Goal: Task Accomplishment & Management: Use online tool/utility

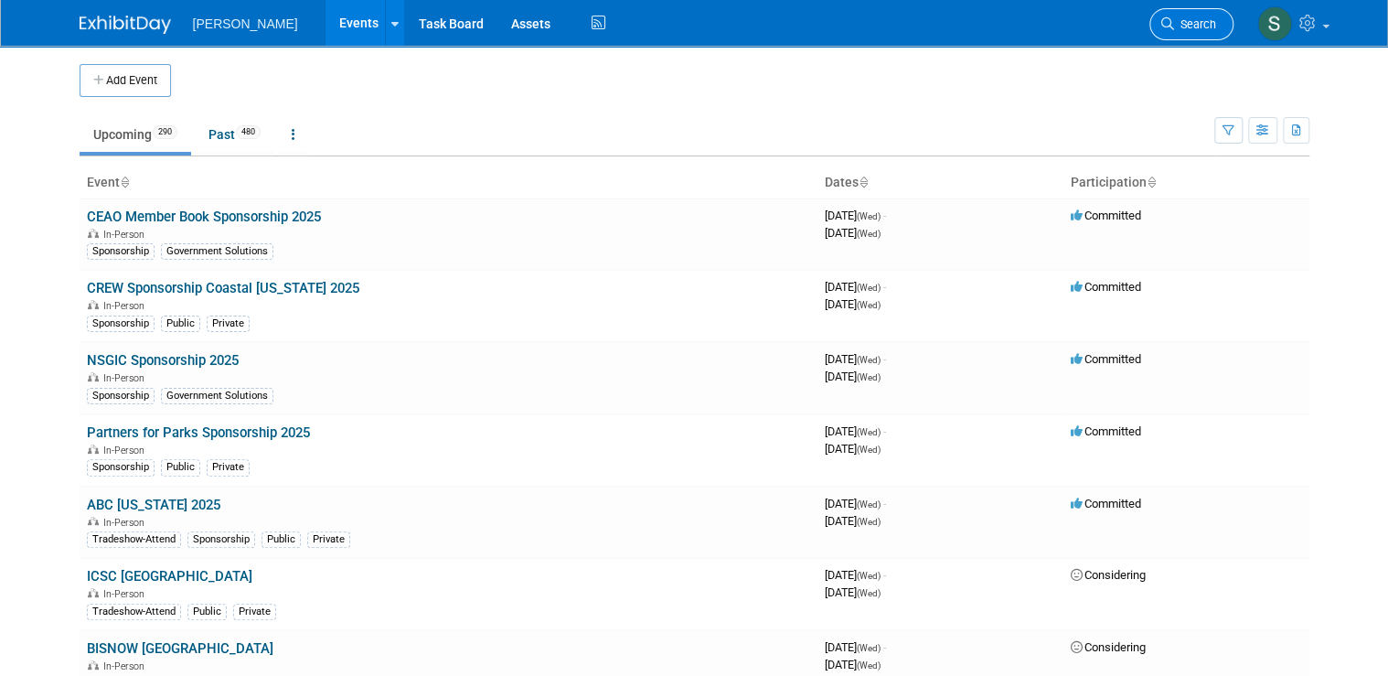
click at [1216, 23] on span "Search" at bounding box center [1195, 24] width 42 height 14
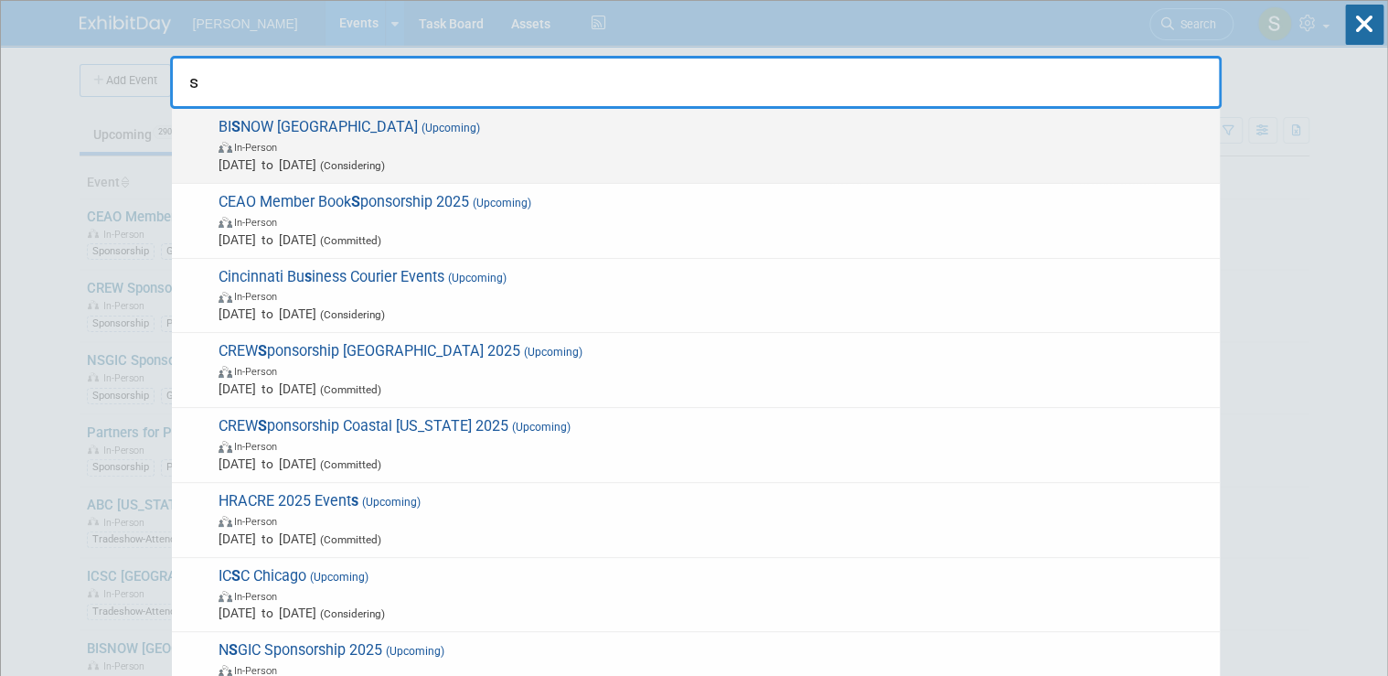
type input "s"
click at [366, 143] on span "In-Person" at bounding box center [715, 146] width 992 height 18
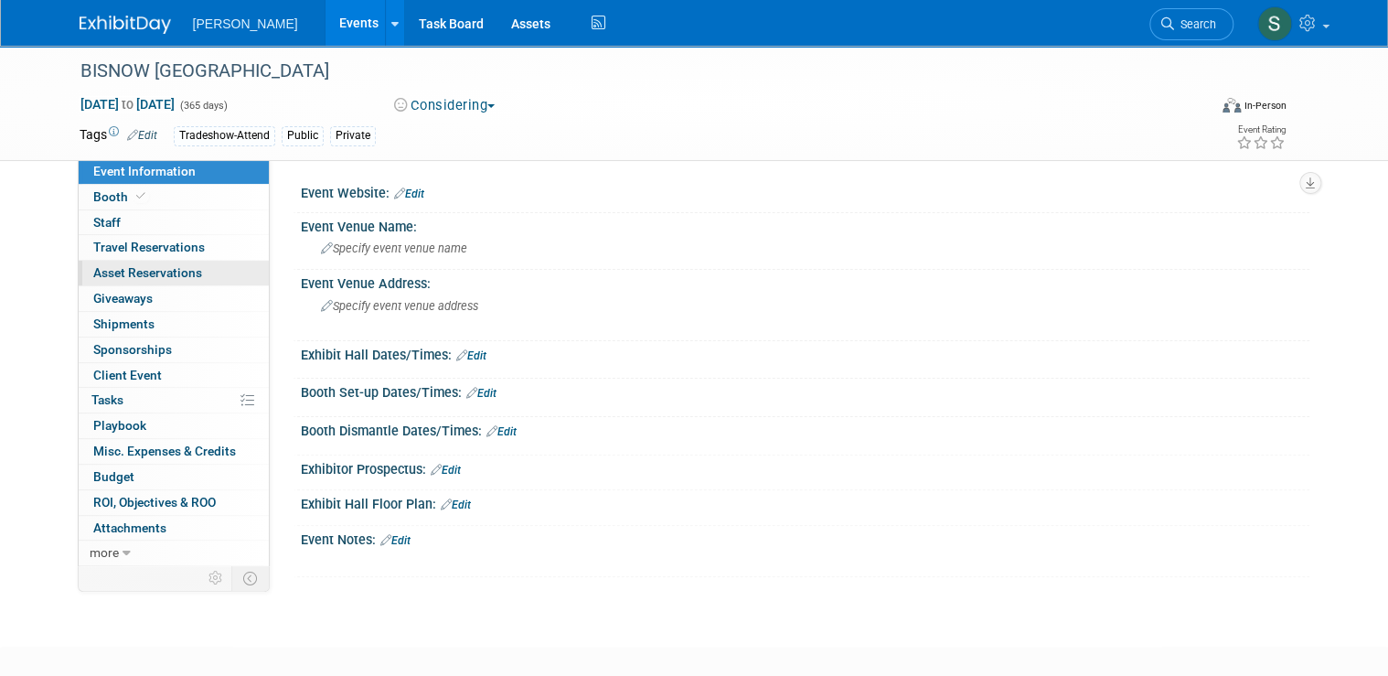
click at [164, 274] on span "Asset Reservations 0" at bounding box center [147, 272] width 109 height 15
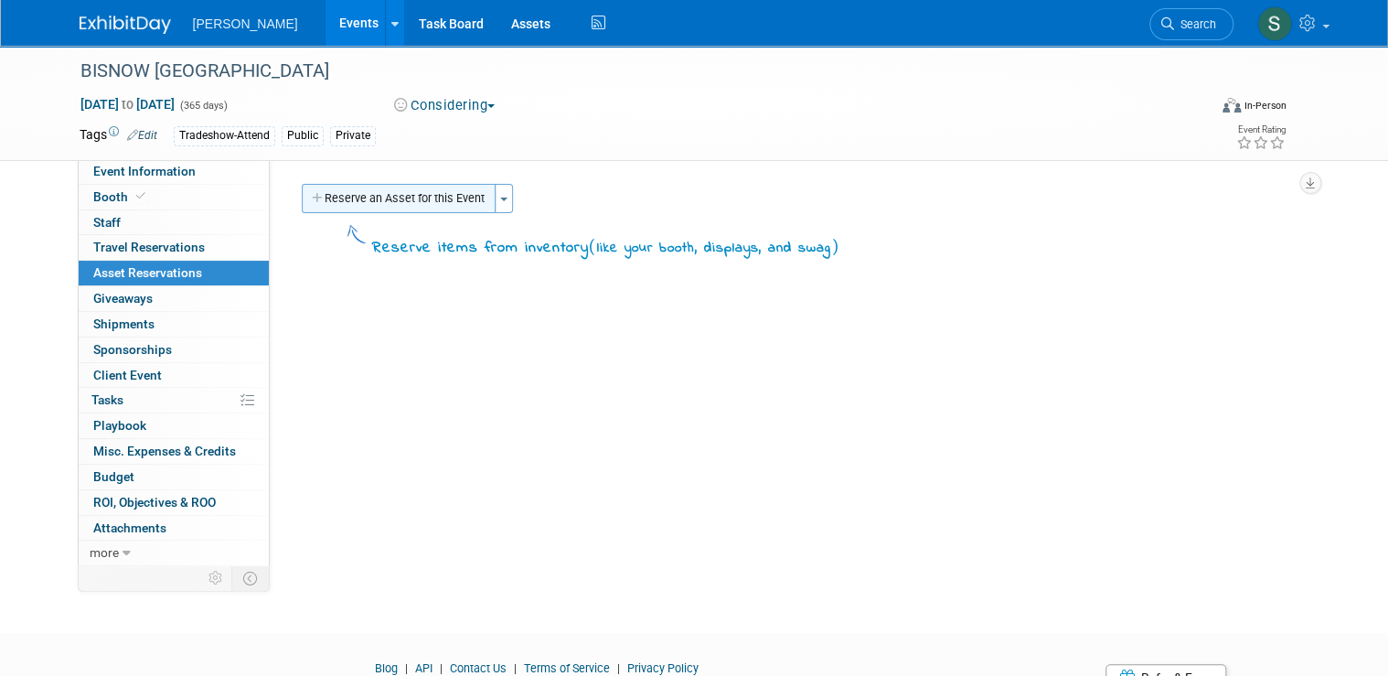
click at [400, 207] on button "Reserve an Asset for this Event" at bounding box center [399, 198] width 194 height 29
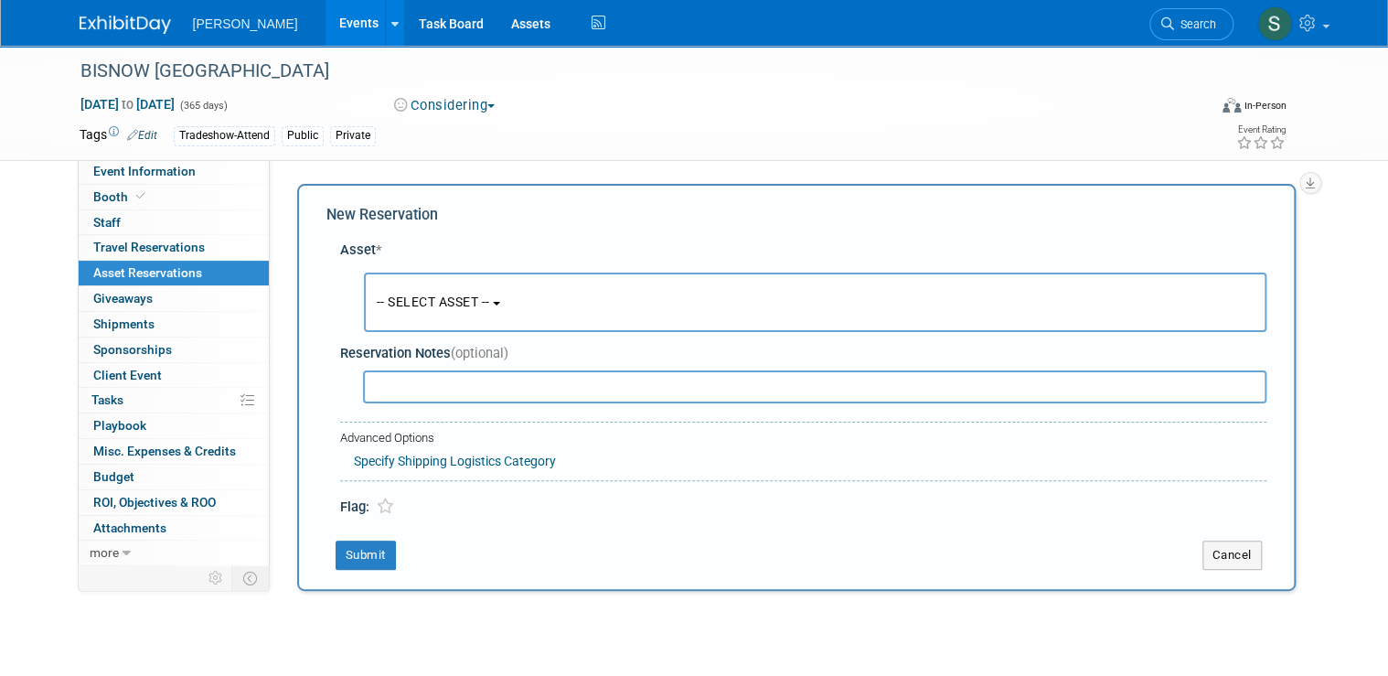
scroll to position [16, 0]
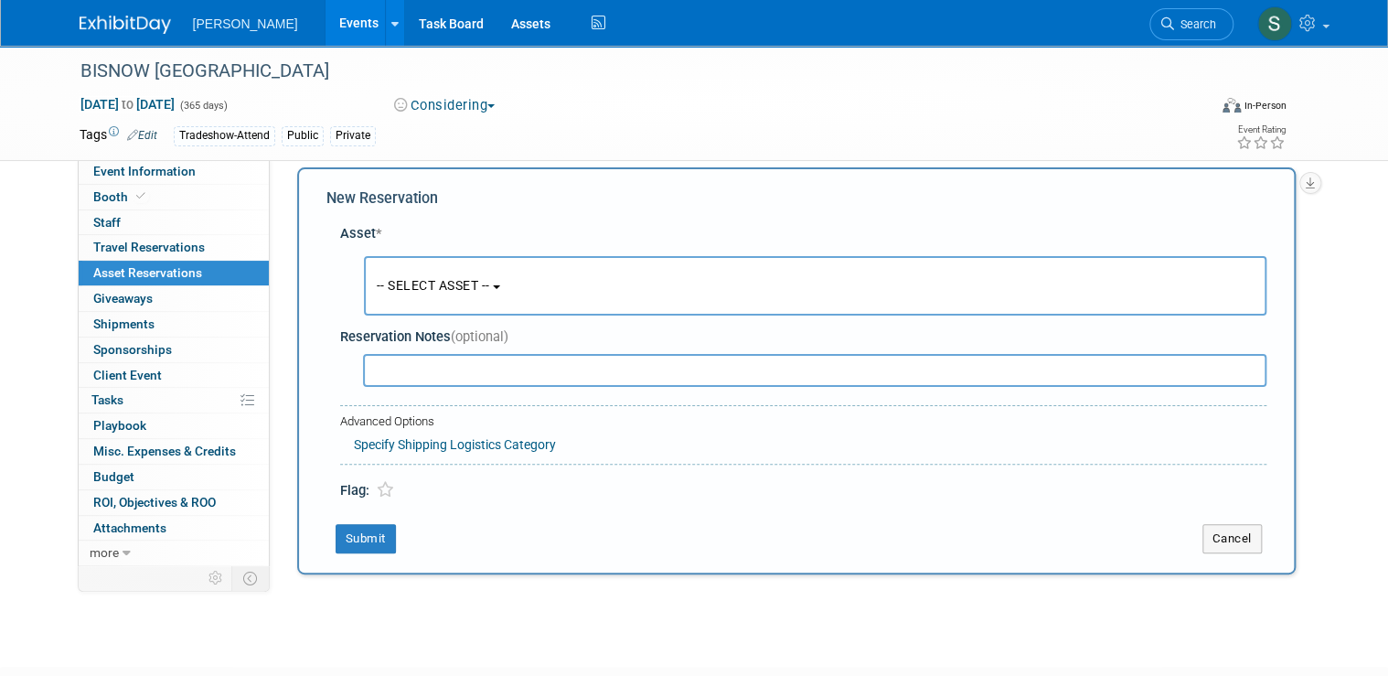
click at [485, 292] on span "-- SELECT ASSET --" at bounding box center [433, 285] width 113 height 15
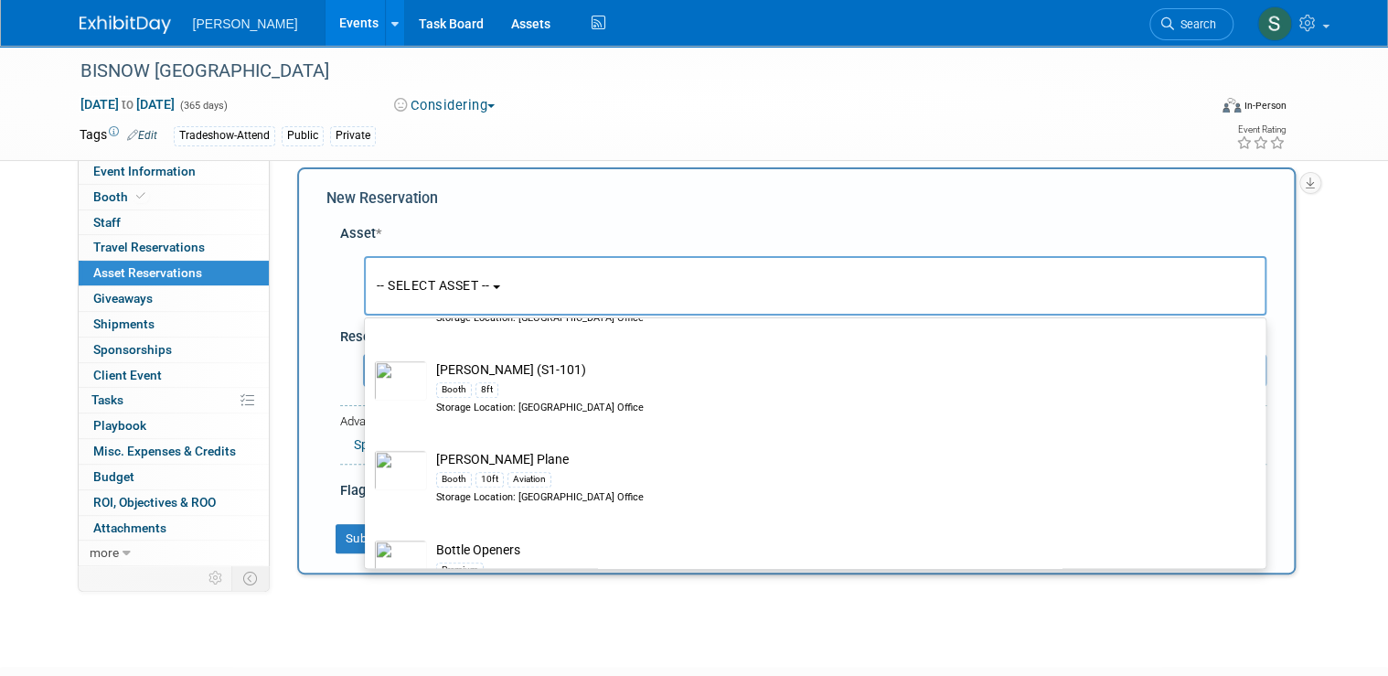
scroll to position [8047, 0]
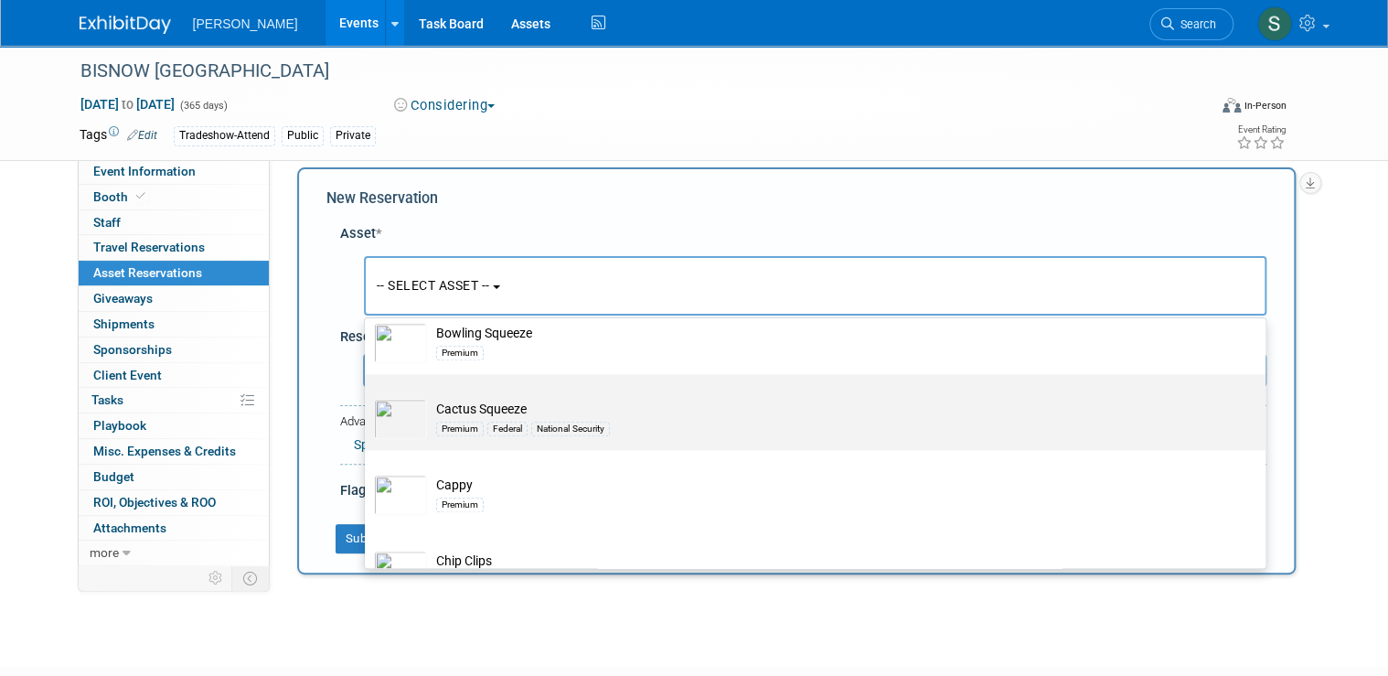
click at [754, 399] on td "Cactus Squeeze Premium Federal National Security" at bounding box center [828, 419] width 802 height 40
click at [368, 384] on input "Cactus Squeeze Premium Federal National Security" at bounding box center [362, 390] width 12 height 12
select select "10727951"
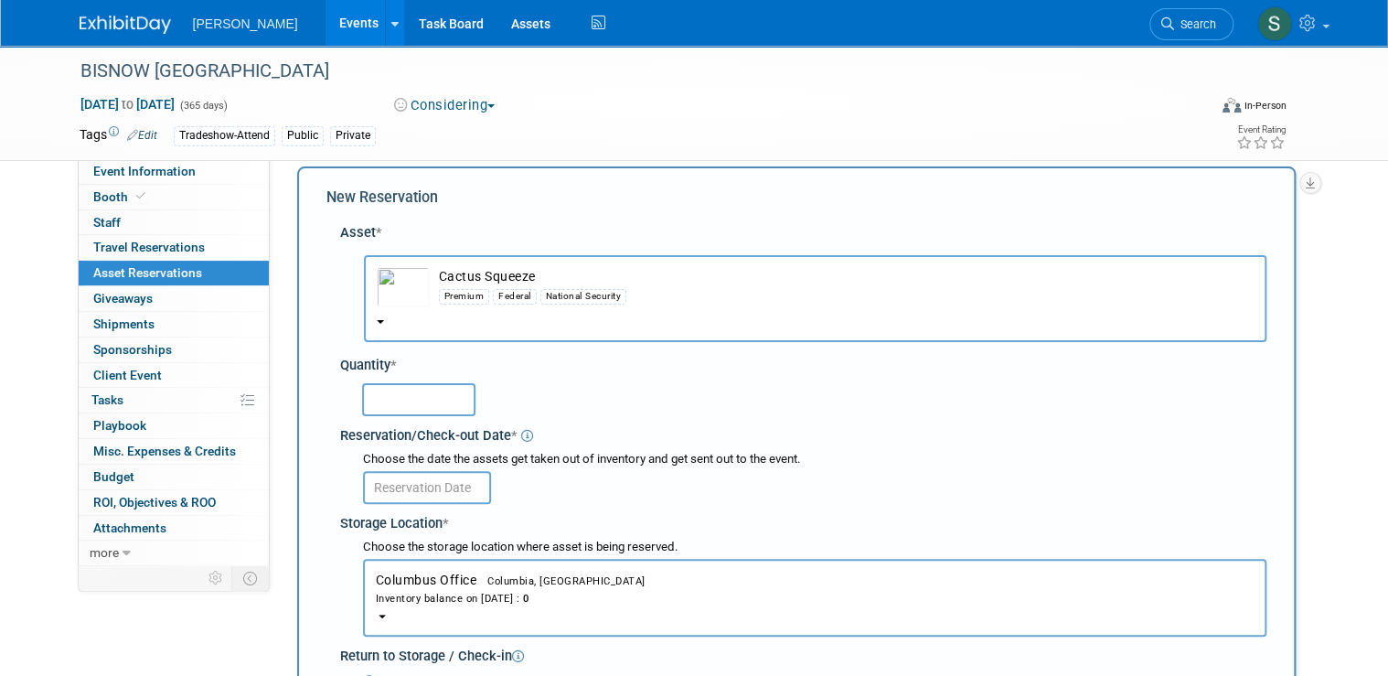
scroll to position [16, 0]
click at [376, 322] on button "Cactus Squeeze Premium Federal National Security" at bounding box center [815, 299] width 902 height 87
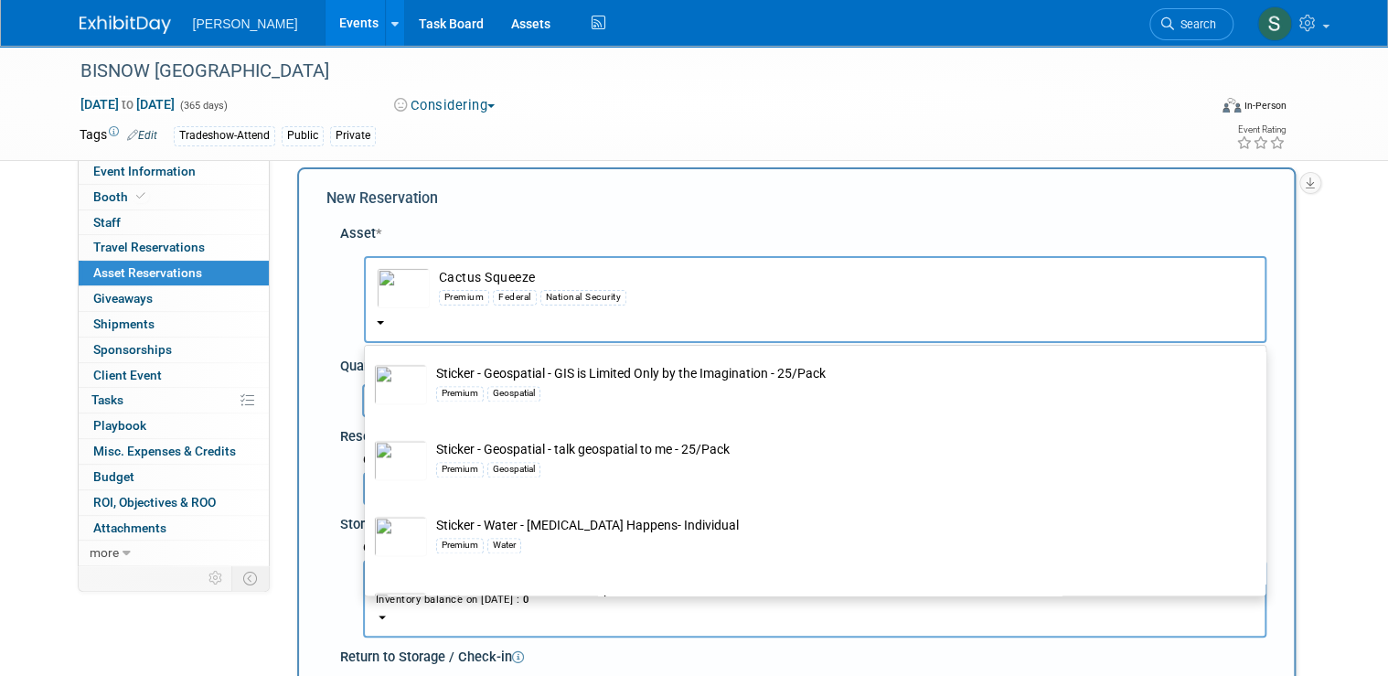
scroll to position [29008, 0]
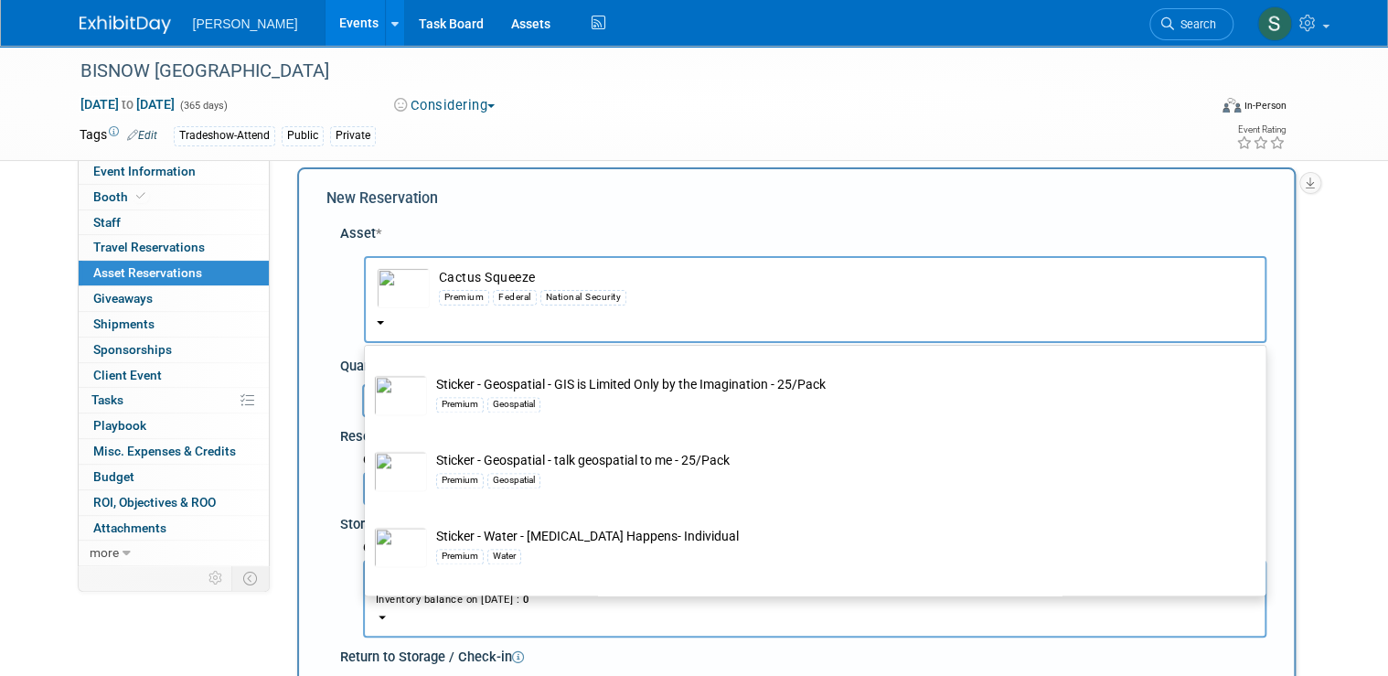
click at [136, 32] on img at bounding box center [125, 25] width 91 height 18
